Goal: Information Seeking & Learning: Learn about a topic

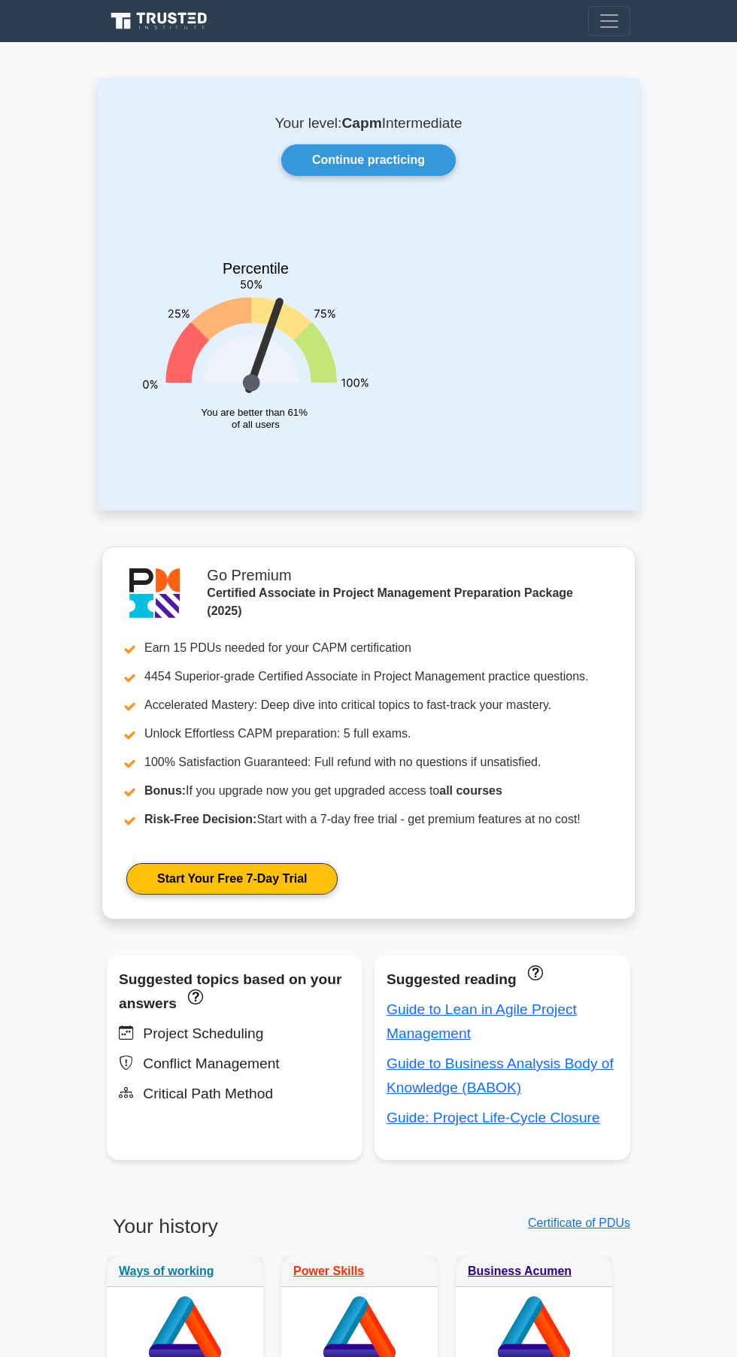
click at [351, 159] on link "Continue practicing" at bounding box center [368, 160] width 174 height 32
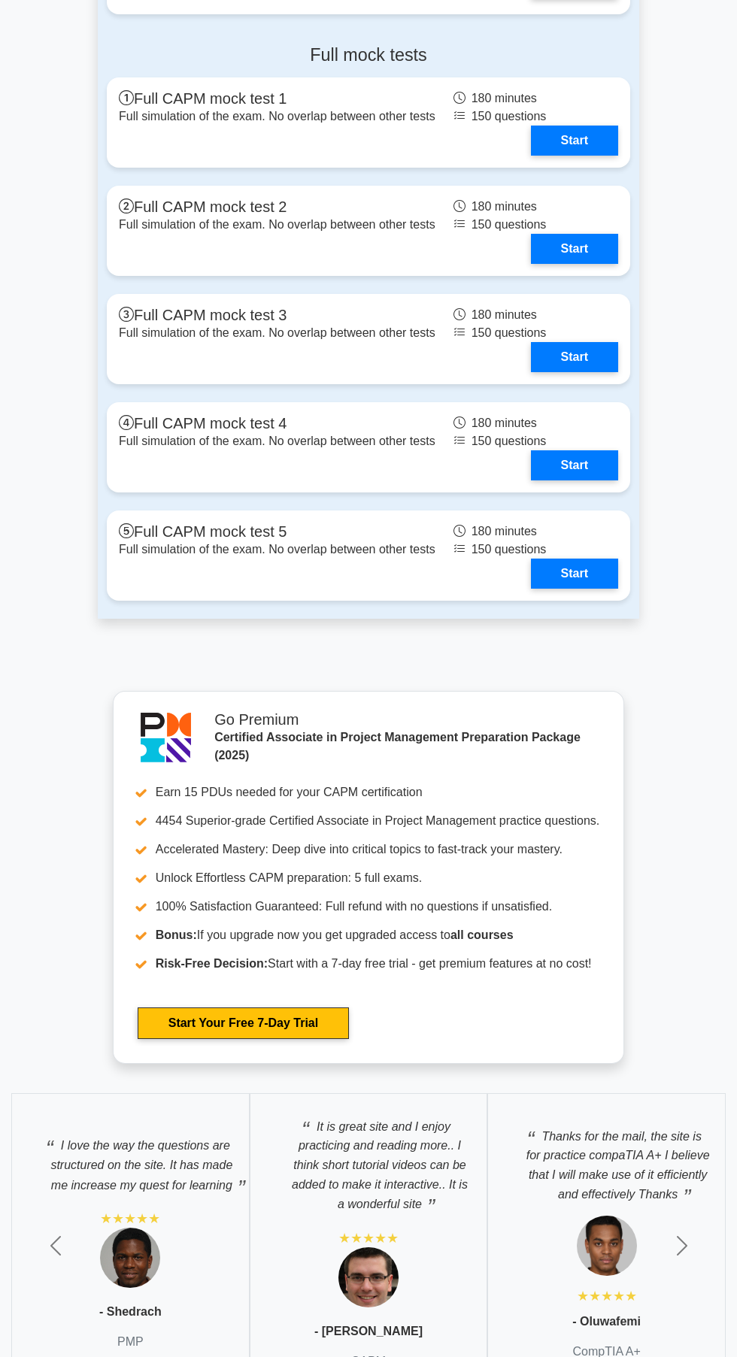
scroll to position [5593, 0]
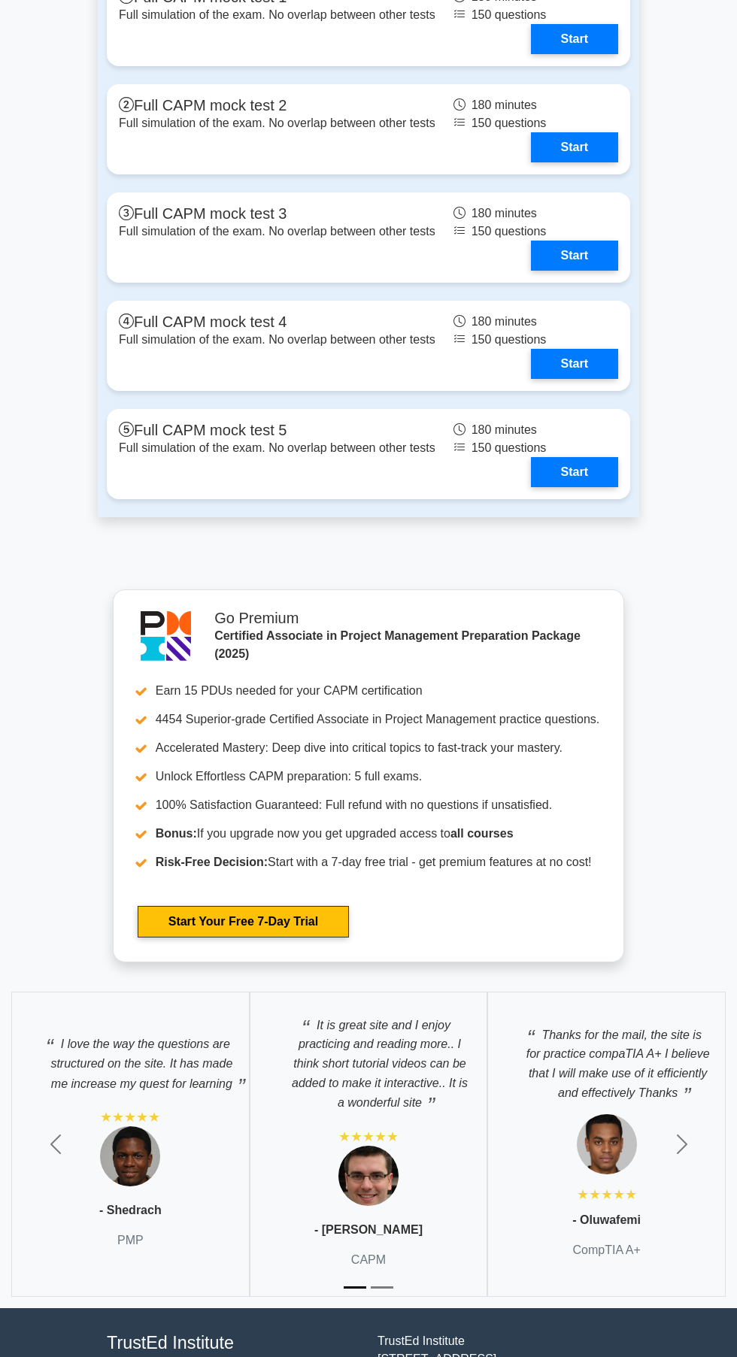
click at [396, 1066] on p "It is great site and I enjoy practicing and reading more.. I think short tutori…" at bounding box center [368, 1060] width 207 height 105
click at [390, 1168] on img at bounding box center [368, 1176] width 60 height 60
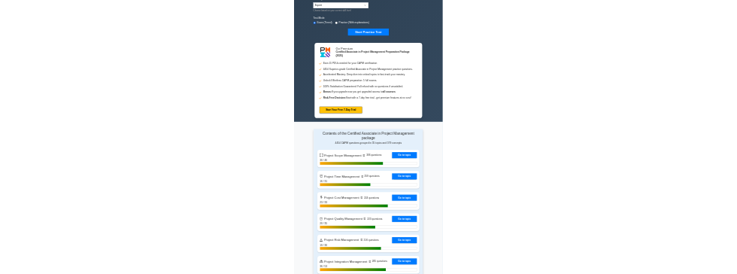
scroll to position [0, 0]
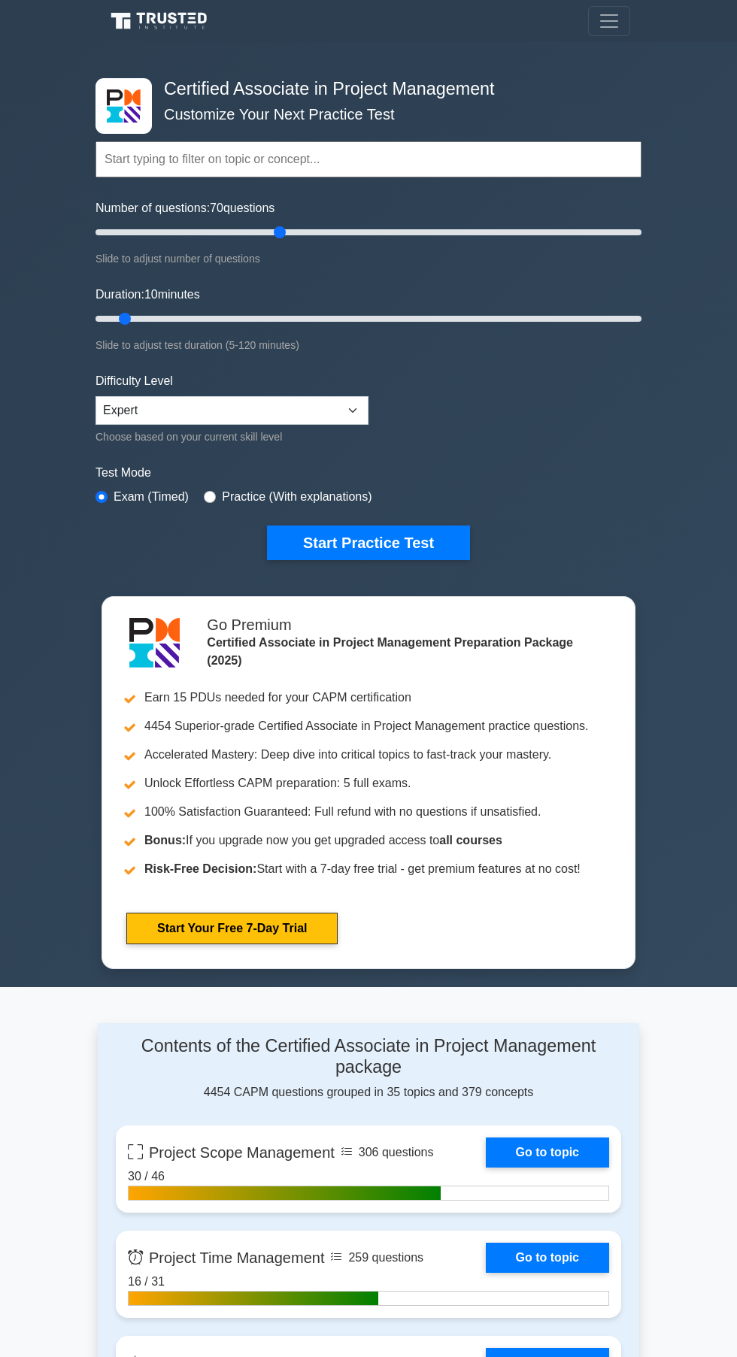
type input "70"
type input "80"
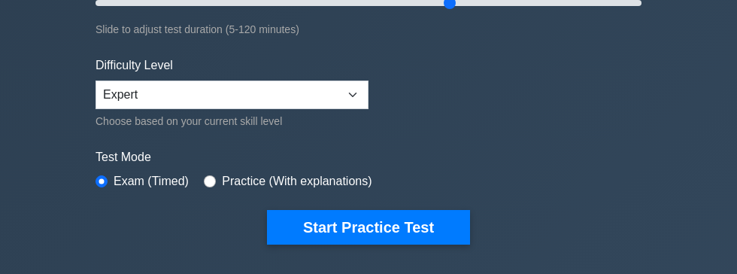
scroll to position [314, 0]
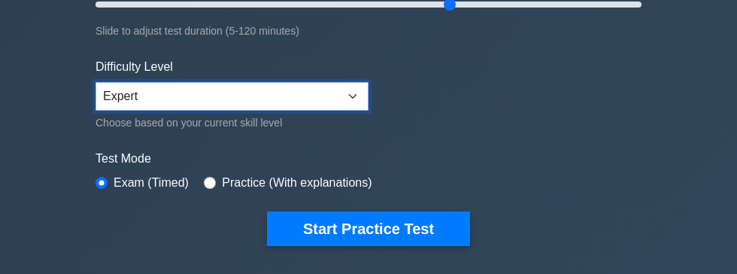
click at [149, 93] on select "Beginner Intermediate Expert" at bounding box center [232, 96] width 273 height 29
click at [96, 82] on select "Beginner Intermediate Expert" at bounding box center [232, 96] width 273 height 29
click at [157, 85] on select "Beginner Intermediate Expert" at bounding box center [232, 96] width 273 height 29
select select "expert"
click at [96, 82] on select "Beginner Intermediate Expert" at bounding box center [232, 96] width 273 height 29
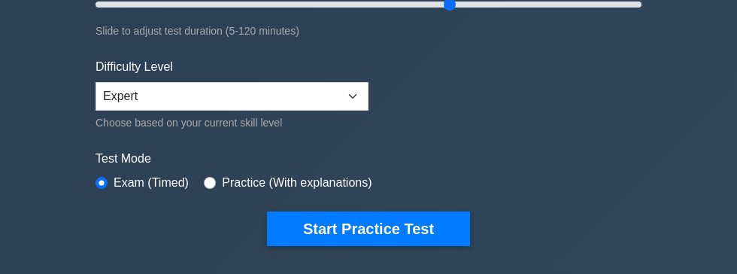
click at [332, 235] on button "Start Practice Test" at bounding box center [368, 228] width 203 height 35
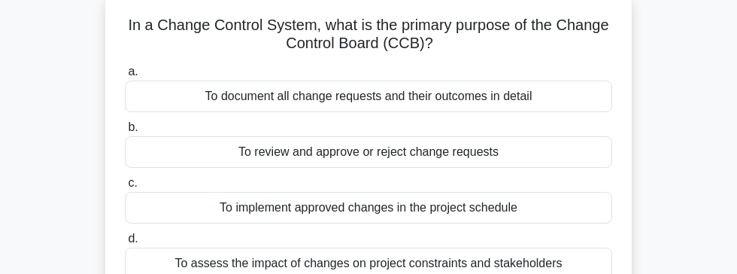
scroll to position [91, 0]
click at [564, 253] on div "To assess the impact of changes on project constraints and stakeholders" at bounding box center [368, 263] width 487 height 32
click at [125, 243] on input "d. To assess the impact of changes on project constraints and stakeholders" at bounding box center [125, 238] width 0 height 10
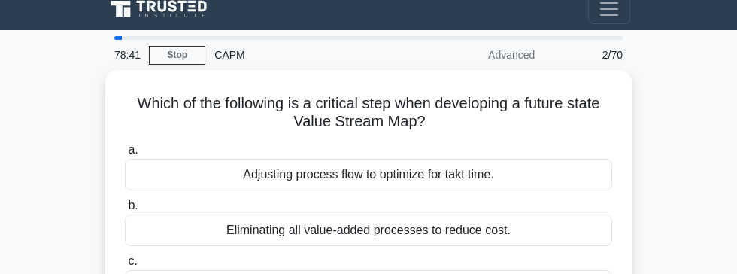
scroll to position [4, 0]
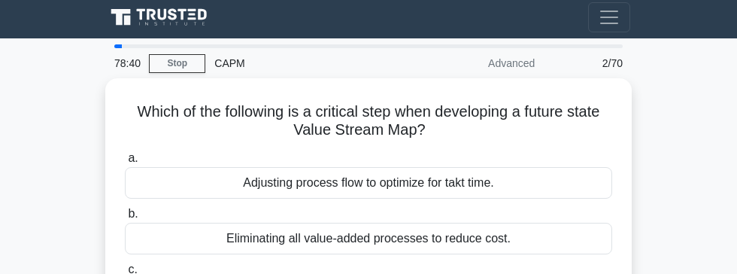
click at [572, 170] on div "Adjusting process flow to optimize for takt time." at bounding box center [368, 183] width 487 height 32
click at [125, 163] on input "a. Adjusting process flow to optimize for takt time." at bounding box center [125, 158] width 0 height 10
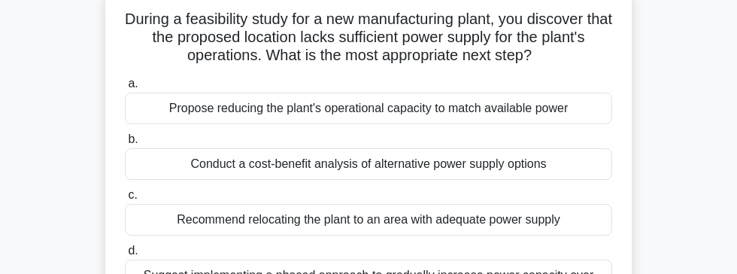
scroll to position [78, 0]
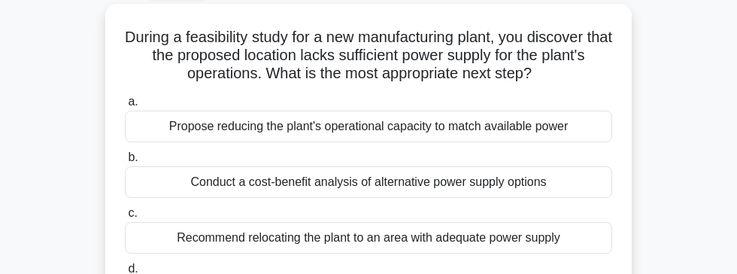
click at [509, 176] on div "Conduct a cost-benefit analysis of alternative power supply options" at bounding box center [368, 182] width 487 height 32
click at [125, 162] on input "b. Conduct a cost-benefit analysis of alternative power supply options" at bounding box center [125, 158] width 0 height 10
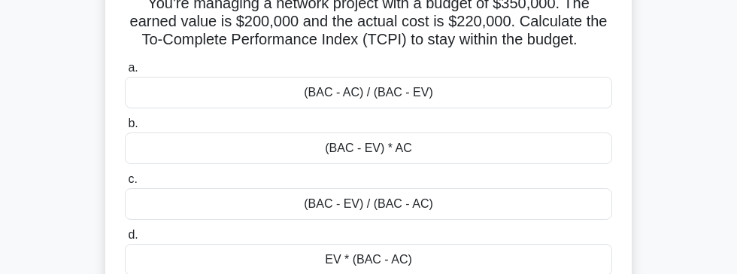
scroll to position [113, 0]
click at [478, 87] on div "(BAC - AC) / (BAC - EV)" at bounding box center [368, 92] width 487 height 32
click at [125, 72] on input "a. (BAC - AC) / (BAC - EV)" at bounding box center [125, 67] width 0 height 10
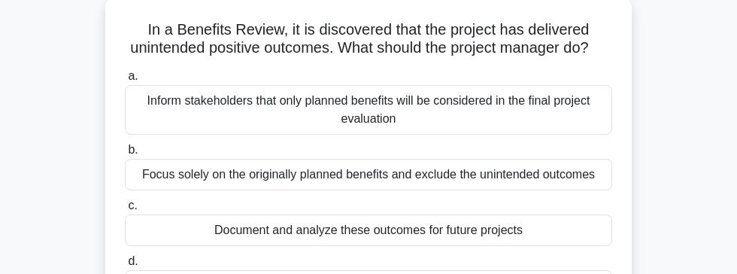
scroll to position [89, 0]
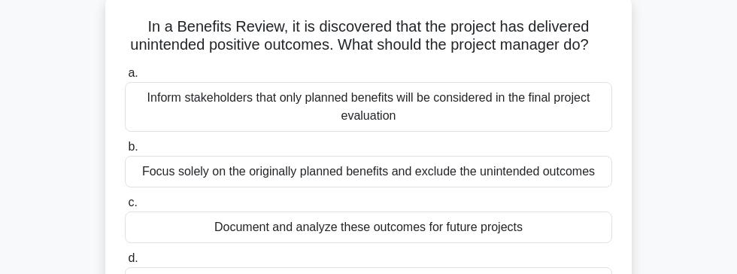
click at [406, 232] on div "Document and analyze these outcomes for future projects" at bounding box center [368, 227] width 487 height 32
click at [125, 208] on input "c. Document and analyze these outcomes for future projects" at bounding box center [125, 203] width 0 height 10
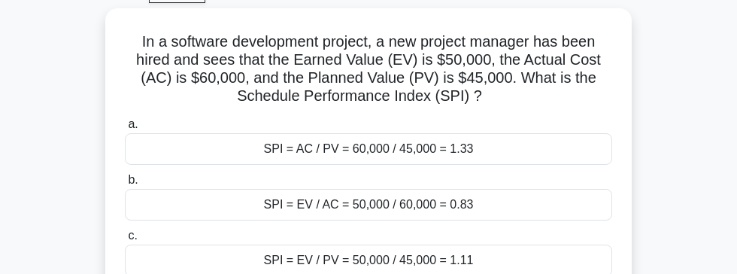
scroll to position [74, 0]
click at [453, 268] on div "SPI = EV / PV = 50,000 / 45,000 = 1.11" at bounding box center [368, 260] width 487 height 32
click at [125, 240] on input "c. SPI = EV / PV = 50,000 / 45,000 = 1.11" at bounding box center [125, 235] width 0 height 10
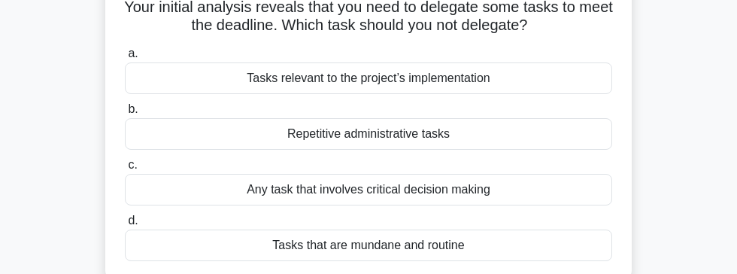
scroll to position [131, 0]
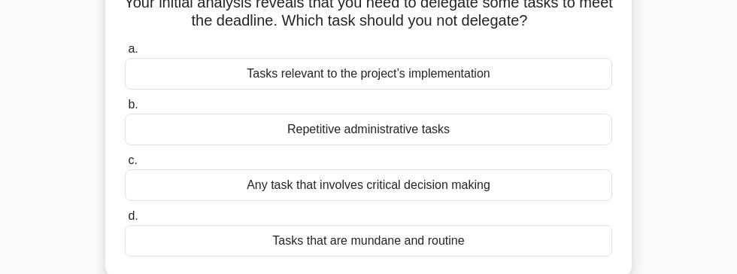
click at [541, 180] on div "Any task that involves critical decision making" at bounding box center [368, 185] width 487 height 32
click at [125, 165] on input "c. Any task that involves critical decision making" at bounding box center [125, 161] width 0 height 10
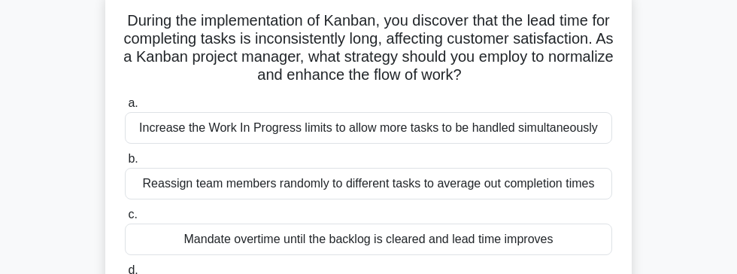
scroll to position [97, 0]
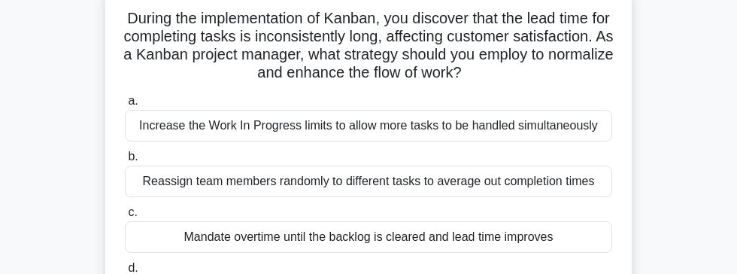
click at [559, 190] on div "Reassign team members randomly to different tasks to average out completion tim…" at bounding box center [368, 181] width 487 height 32
click at [125, 162] on input "b. Reassign team members randomly to different tasks to average out completion …" at bounding box center [125, 157] width 0 height 10
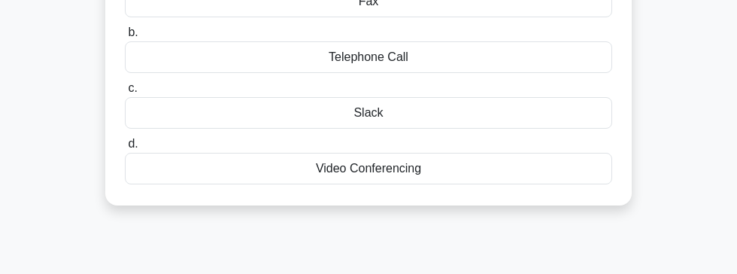
scroll to position [211, 0]
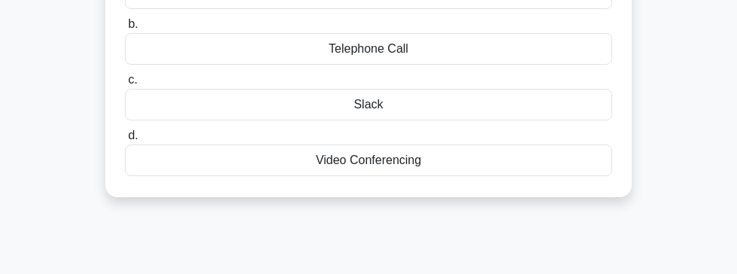
click at [528, 147] on div "Video Conferencing" at bounding box center [368, 160] width 487 height 32
click at [125, 141] on input "d. Video Conferencing" at bounding box center [125, 136] width 0 height 10
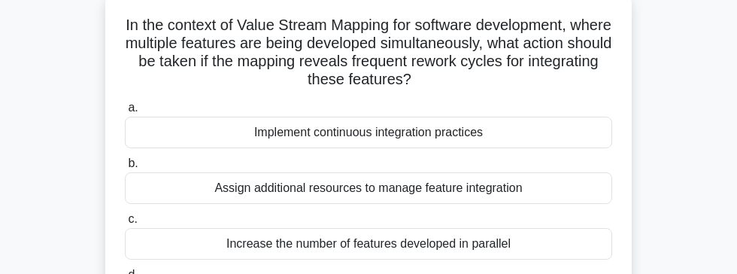
scroll to position [93, 0]
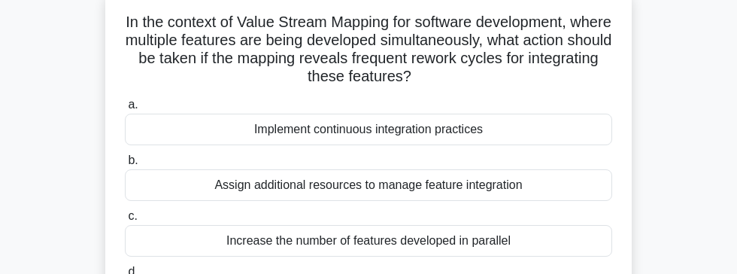
click at [551, 183] on div "Assign additional resources to manage feature integration" at bounding box center [368, 185] width 487 height 32
click at [125, 165] on input "b. Assign additional resources to manage feature integration" at bounding box center [125, 161] width 0 height 10
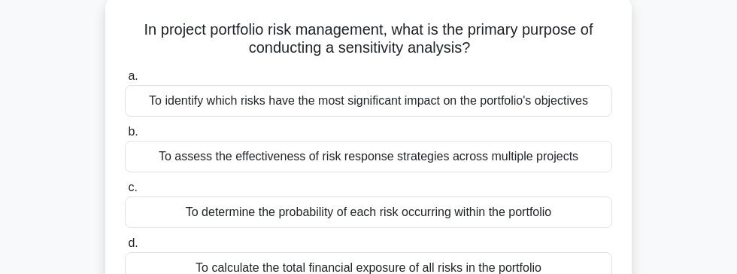
scroll to position [86, 0]
click at [573, 89] on div "To identify which risks have the most significant impact on the portfolio's obj…" at bounding box center [368, 101] width 487 height 32
click at [125, 81] on input "a. To identify which risks have the most significant impact on the portfolio's …" at bounding box center [125, 76] width 0 height 10
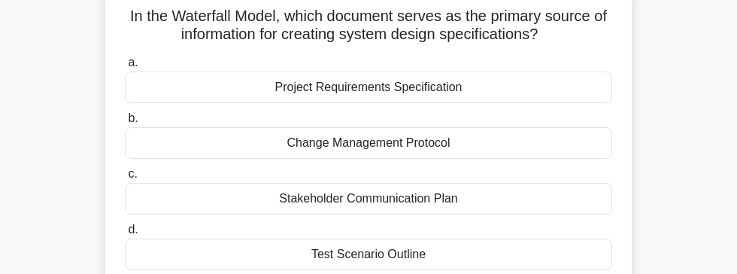
scroll to position [99, 0]
click at [491, 94] on div "Project Requirements Specification" at bounding box center [368, 88] width 487 height 32
click at [125, 68] on input "a. Project Requirements Specification" at bounding box center [125, 64] width 0 height 10
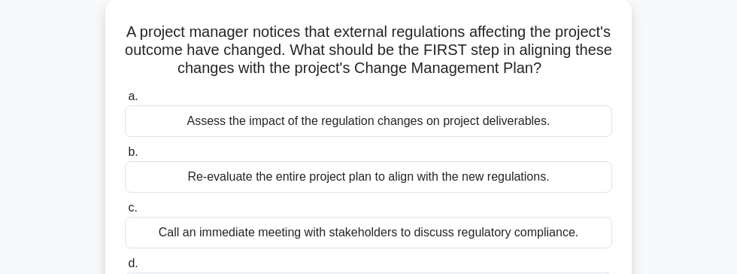
scroll to position [84, 0]
click at [484, 123] on div "Assess the impact of the regulation changes on project deliverables." at bounding box center [368, 121] width 487 height 32
click at [125, 101] on input "a. Assess the impact of the regulation changes on project deliverables." at bounding box center [125, 96] width 0 height 10
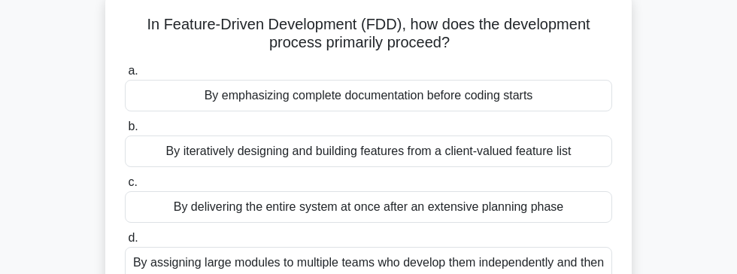
scroll to position [92, 0]
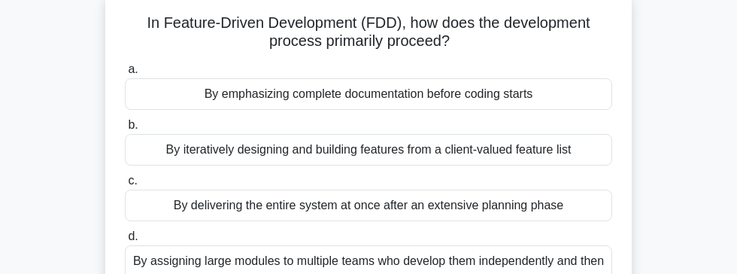
click at [235, 143] on div "By iteratively designing and building features from a client-valued feature list" at bounding box center [368, 150] width 487 height 32
click at [125, 130] on input "b. By iteratively designing and building features from a client-valued feature …" at bounding box center [125, 125] width 0 height 10
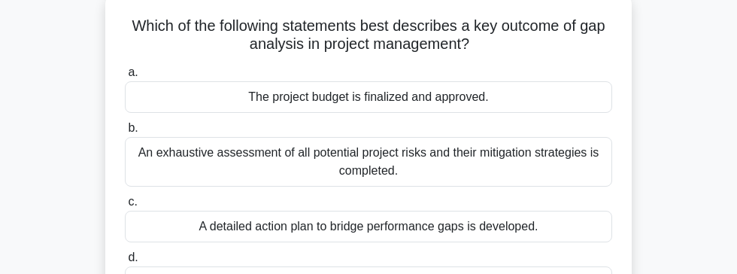
scroll to position [89, 0]
click at [259, 140] on div "An exhaustive assessment of all potential project risks and their mitigation st…" at bounding box center [368, 162] width 487 height 50
click at [125, 133] on input "b. An exhaustive assessment of all potential project risks and their mitigation…" at bounding box center [125, 128] width 0 height 10
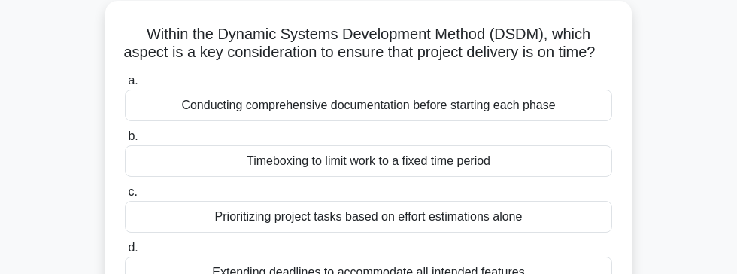
scroll to position [82, 0]
click at [254, 157] on div "Timeboxing to limit work to a fixed time period" at bounding box center [368, 160] width 487 height 32
click at [125, 141] on input "b. Timeboxing to limit work to a fixed time period" at bounding box center [125, 136] width 0 height 10
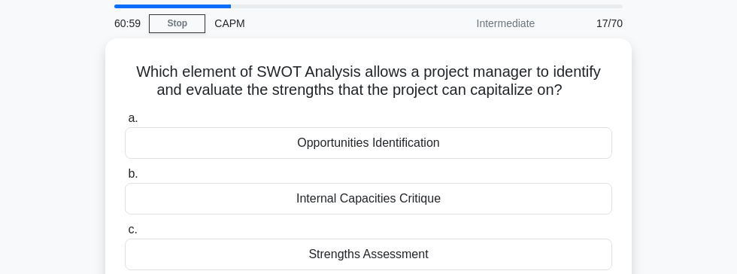
scroll to position [44, 0]
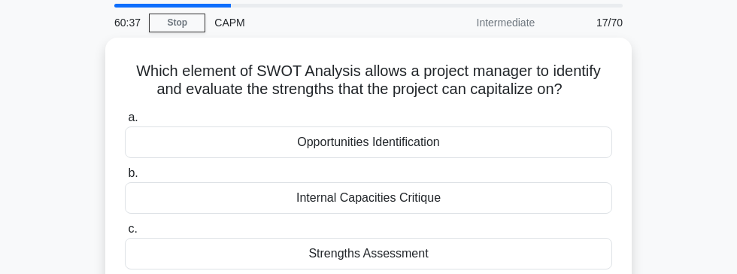
click at [284, 250] on div "Strengths Assessment" at bounding box center [368, 254] width 487 height 32
click at [125, 234] on input "c. Strengths Assessment" at bounding box center [125, 229] width 0 height 10
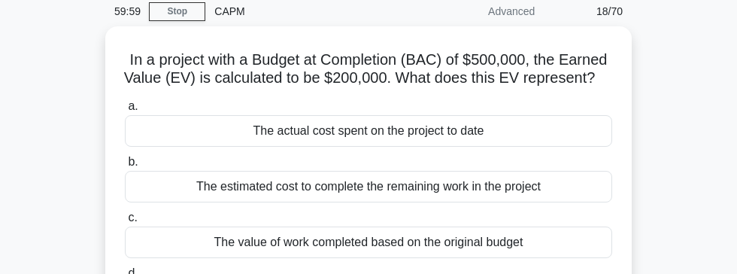
scroll to position [50, 0]
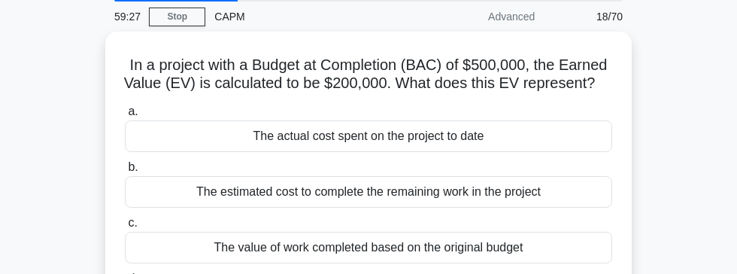
click at [125, 273] on input "d. The planned value of work that should have been completed by now" at bounding box center [125, 279] width 0 height 10
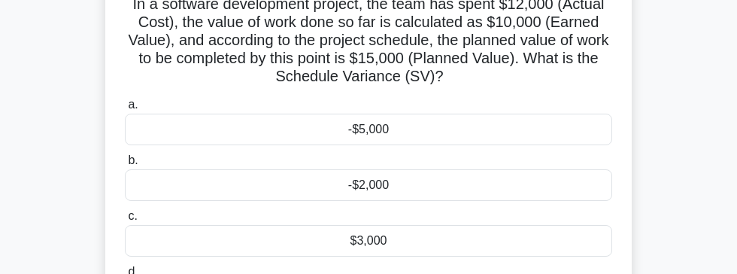
scroll to position [112, 0]
click at [590, 117] on div "-$5,000" at bounding box center [368, 129] width 487 height 32
click at [125, 109] on input "a. -$5,000" at bounding box center [125, 104] width 0 height 10
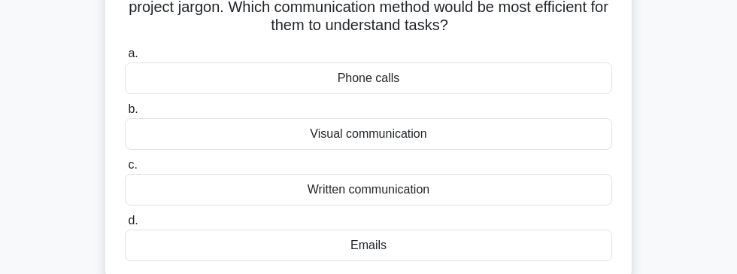
scroll to position [129, 0]
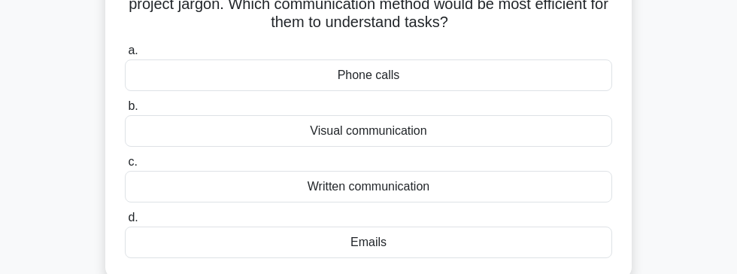
click at [566, 120] on div "Visual communication" at bounding box center [368, 131] width 487 height 32
click at [125, 111] on input "b. Visual communication" at bounding box center [125, 107] width 0 height 10
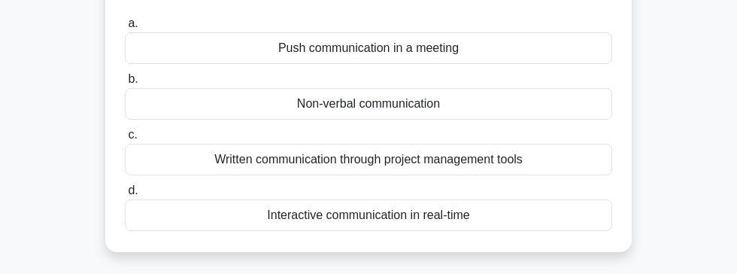
scroll to position [157, 0]
click at [584, 143] on div "Written communication through project management tools" at bounding box center [368, 159] width 487 height 32
click at [125, 139] on input "c. Written communication through project management tools" at bounding box center [125, 134] width 0 height 10
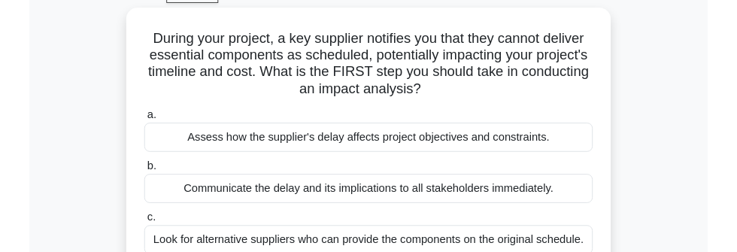
scroll to position [0, 0]
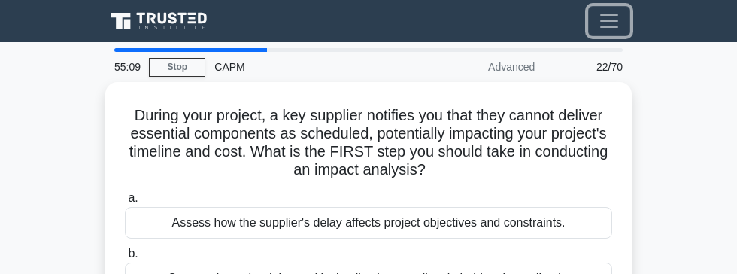
click at [611, 20] on span "Toggle navigation" at bounding box center [609, 21] width 23 height 23
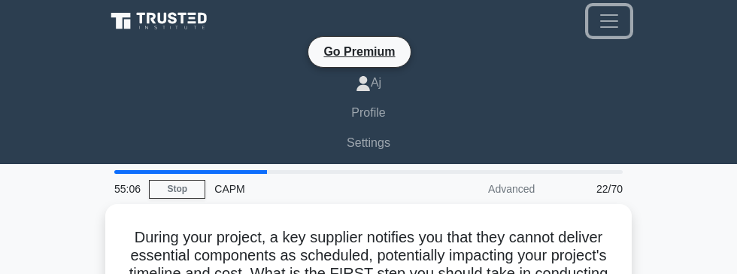
click at [628, 16] on button "Toggle navigation" at bounding box center [609, 21] width 42 height 30
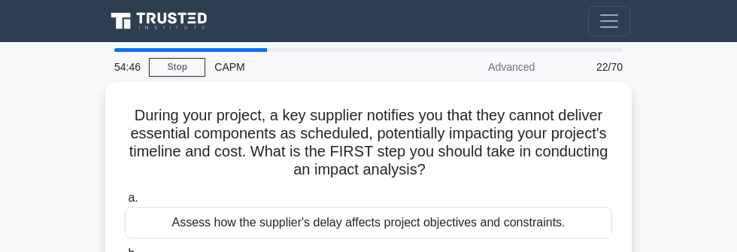
click at [113, 68] on div "54:39" at bounding box center [127, 67] width 44 height 30
click at [113, 69] on div "54:38" at bounding box center [127, 67] width 44 height 30
click at [111, 86] on div "During your project, a key supplier notifies you that they cannot deliver essen…" at bounding box center [368, 254] width 526 height 344
click at [114, 82] on div "During your project, a key supplier notifies you that they cannot deliver essen…" at bounding box center [368, 254] width 526 height 344
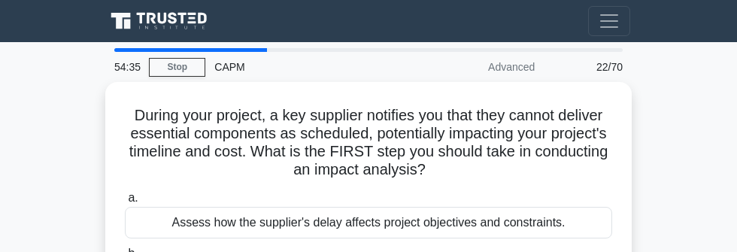
click at [109, 60] on div "54:35" at bounding box center [127, 67] width 44 height 30
